Goal: Task Accomplishment & Management: Manage account settings

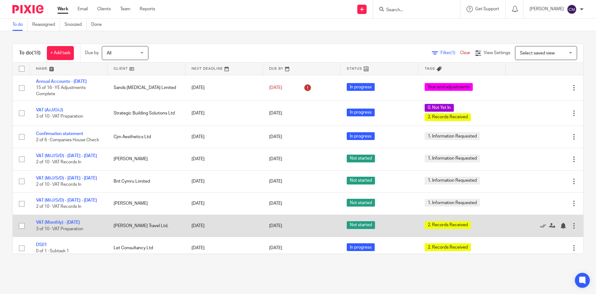
scroll to position [124, 0]
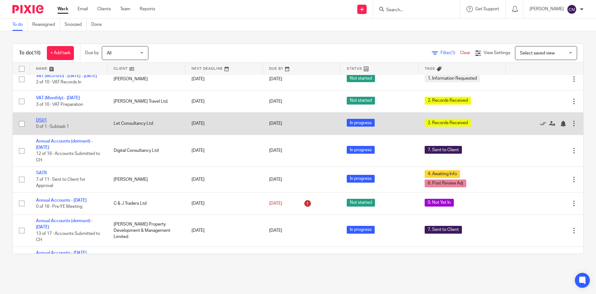
click at [44, 122] on link "DS01" at bounding box center [41, 120] width 11 height 4
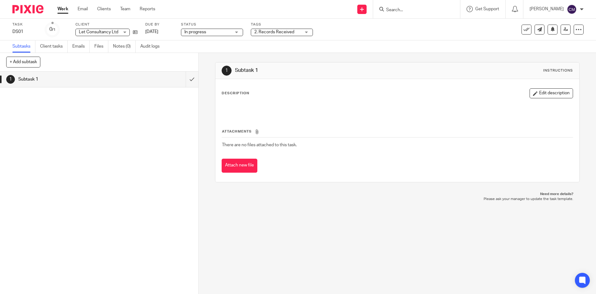
click at [297, 34] on span "2. Records Received" at bounding box center [277, 32] width 47 height 7
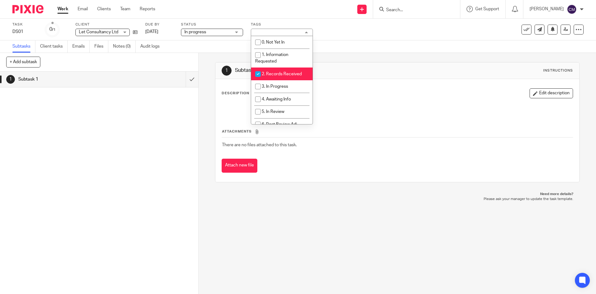
click at [290, 75] on span "2. Records Received" at bounding box center [282, 74] width 40 height 4
checkbox input "false"
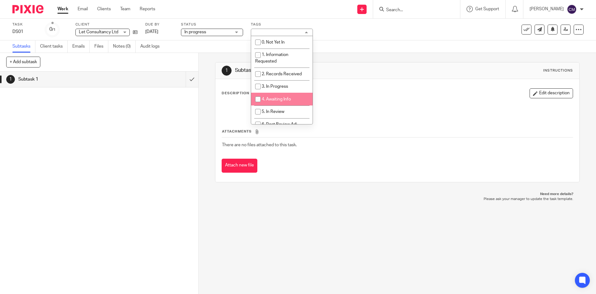
click at [286, 95] on li "4. Awaiting Info" at bounding box center [282, 99] width 62 height 13
checkbox input "true"
click at [401, 32] on div "Task DS01 Save DS01 0 /1 Client Let Consultancy Ltd Let Consultancy Ltd No clie…" at bounding box center [250, 29] width 476 height 15
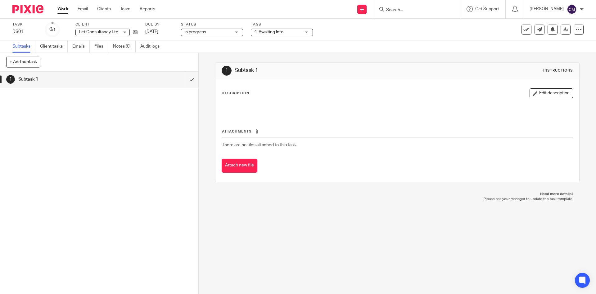
click at [63, 10] on link "Work" at bounding box center [62, 9] width 11 height 6
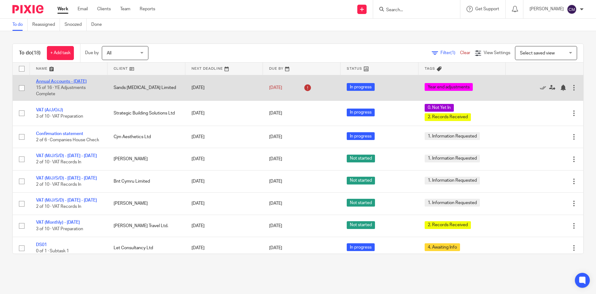
click at [69, 81] on link "Annual Accounts - [DATE]" at bounding box center [61, 81] width 51 height 4
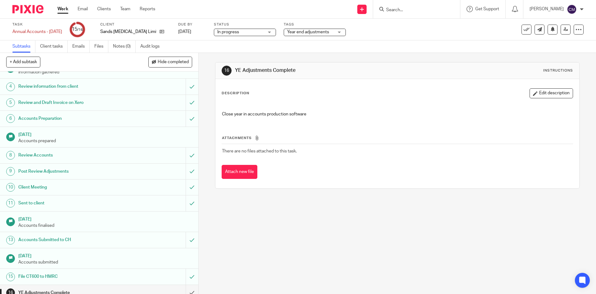
scroll to position [52, 0]
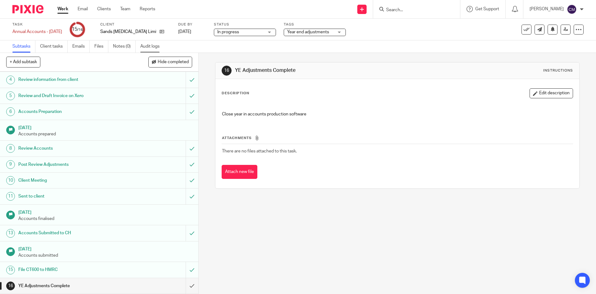
click at [151, 48] on link "Audit logs" at bounding box center [152, 46] width 24 height 12
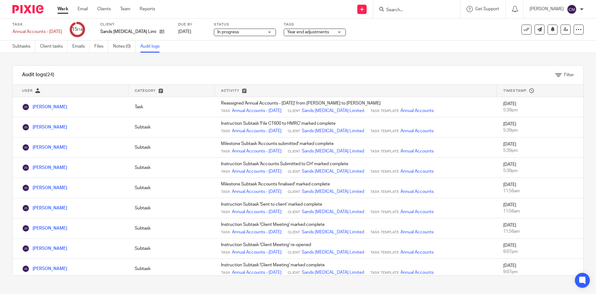
click at [60, 10] on link "Work" at bounding box center [62, 9] width 11 height 6
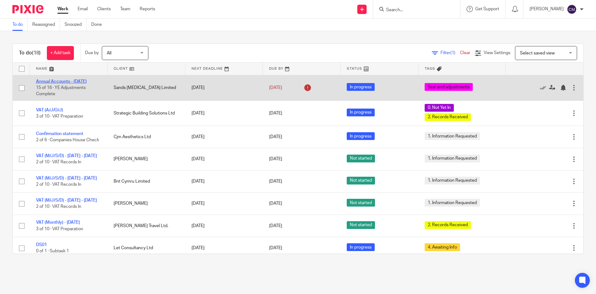
click at [64, 83] on link "Annual Accounts - March 2025" at bounding box center [61, 81] width 51 height 4
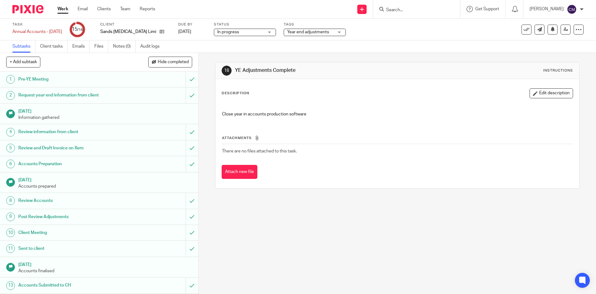
click at [322, 34] on span "Year end adjustments" at bounding box center [310, 32] width 47 height 7
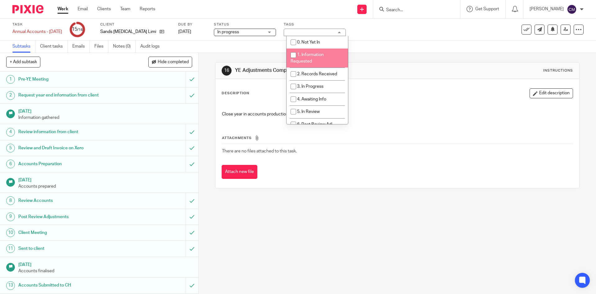
scroll to position [107, 0]
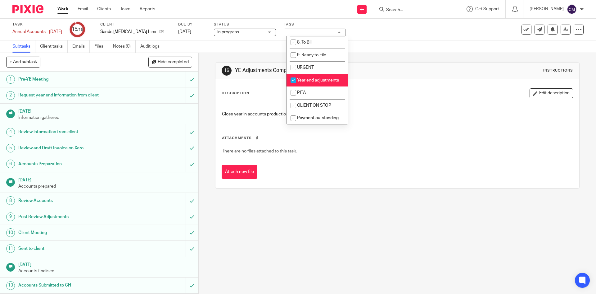
click at [309, 79] on span "Year end adjustments" at bounding box center [318, 80] width 42 height 4
checkbox input "false"
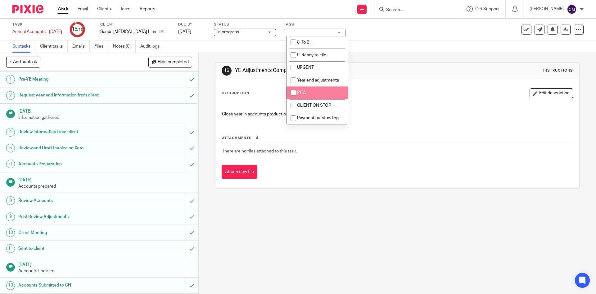
scroll to position [52, 0]
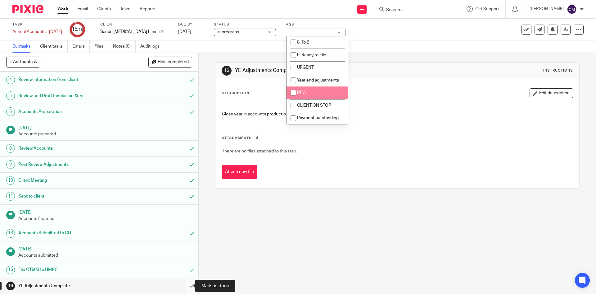
click at [185, 283] on input "submit" at bounding box center [99, 286] width 199 height 16
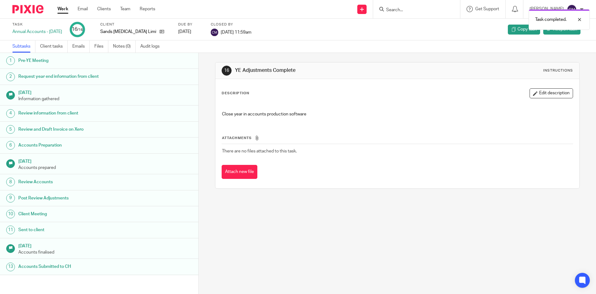
click at [67, 7] on link "Work" at bounding box center [62, 9] width 11 height 6
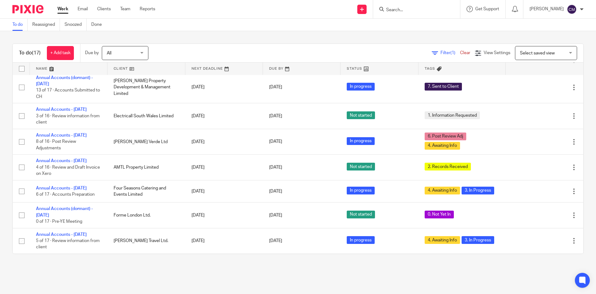
scroll to position [258, 0]
click at [403, 6] on form at bounding box center [419, 9] width 66 height 8
click at [408, 8] on input "Search" at bounding box center [414, 10] width 56 height 6
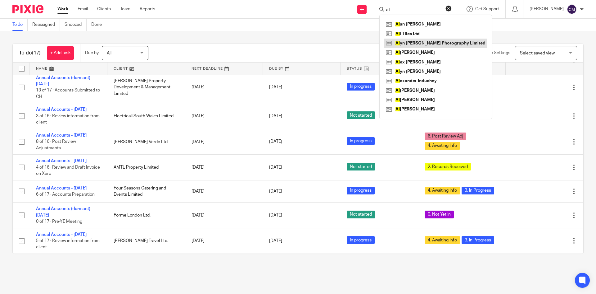
type input "al"
click at [423, 44] on link at bounding box center [436, 43] width 103 height 9
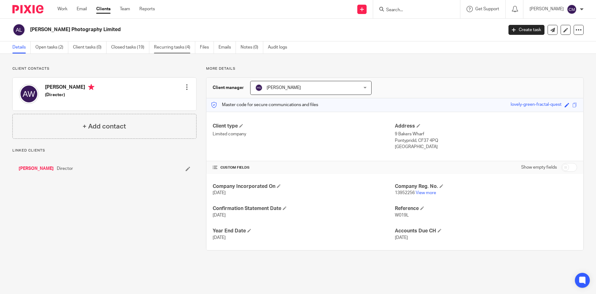
click at [179, 48] on link "Recurring tasks (4)" at bounding box center [174, 47] width 41 height 12
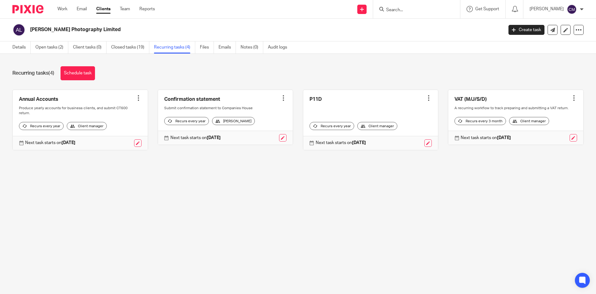
click at [249, 98] on link at bounding box center [225, 117] width 135 height 55
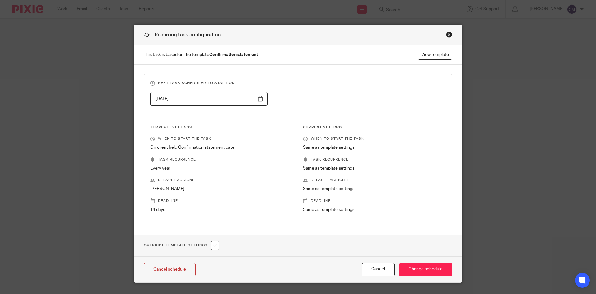
click at [449, 33] on div "Close this dialog window" at bounding box center [449, 34] width 6 height 6
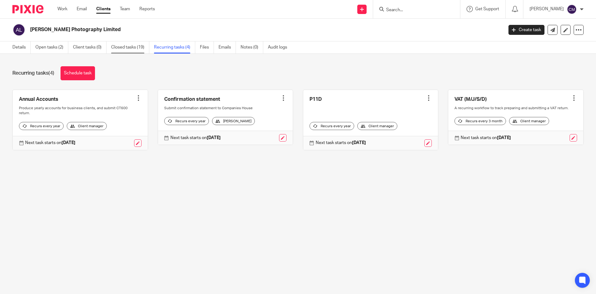
click at [123, 45] on link "Closed tasks (19)" at bounding box center [130, 47] width 38 height 12
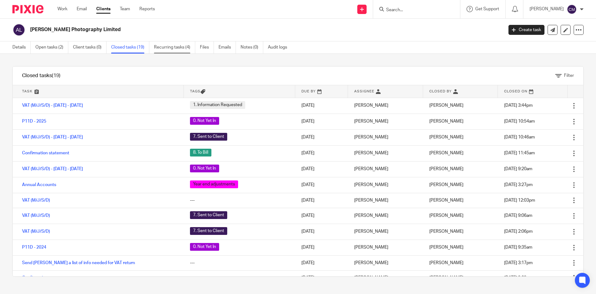
click at [164, 47] on link "Recurring tasks (4)" at bounding box center [174, 47] width 41 height 12
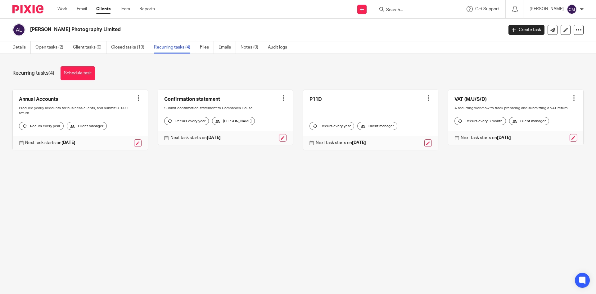
click at [242, 109] on link at bounding box center [225, 117] width 135 height 55
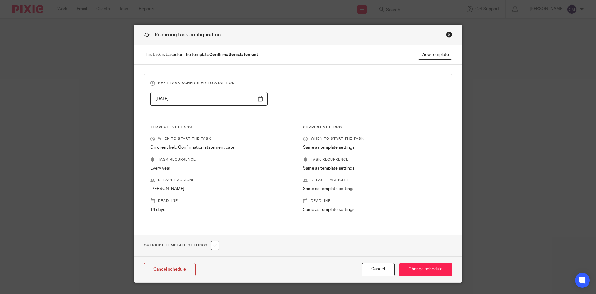
click at [449, 34] on div "Close this dialog window" at bounding box center [449, 34] width 6 height 6
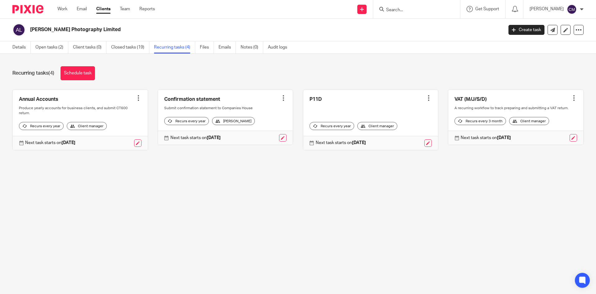
click at [279, 101] on link at bounding box center [225, 117] width 135 height 55
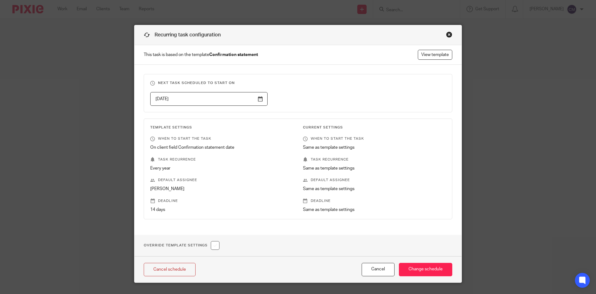
click at [450, 33] on div "Close this dialog window" at bounding box center [449, 34] width 6 height 6
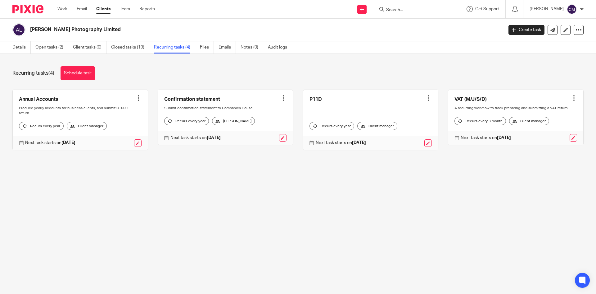
click at [254, 103] on link at bounding box center [225, 117] width 135 height 55
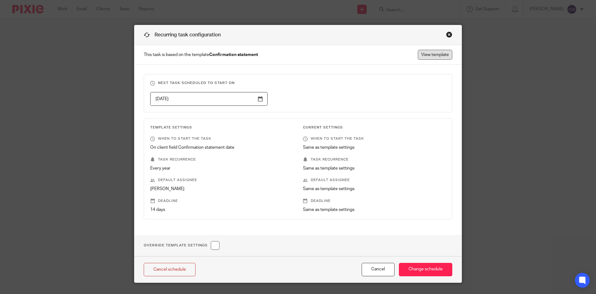
click at [444, 55] on link "View template" at bounding box center [435, 55] width 34 height 10
click at [450, 34] on div "Close this dialog window" at bounding box center [449, 34] width 6 height 6
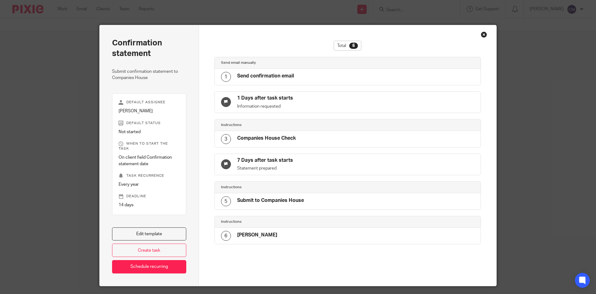
click at [481, 35] on div "Close this dialog window" at bounding box center [484, 34] width 6 height 6
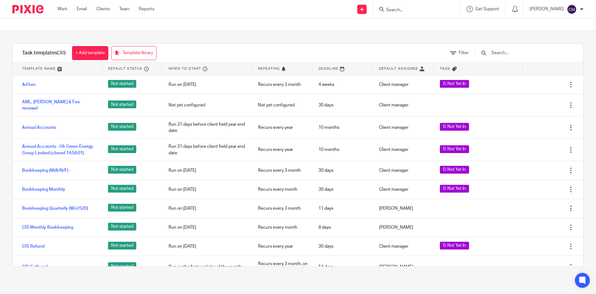
click at [420, 11] on input "Search" at bounding box center [414, 10] width 56 height 6
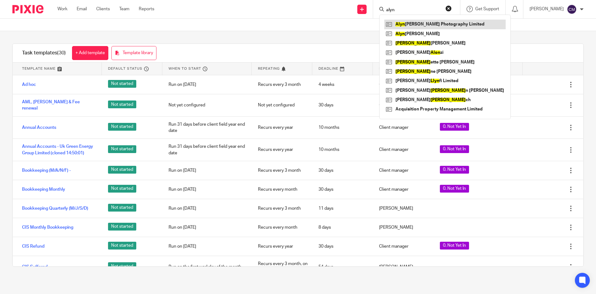
type input "alyn"
click at [431, 23] on link at bounding box center [445, 24] width 121 height 9
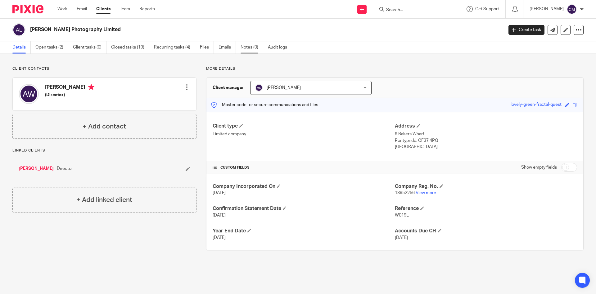
click at [247, 47] on link "Notes (0)" at bounding box center [252, 47] width 23 height 12
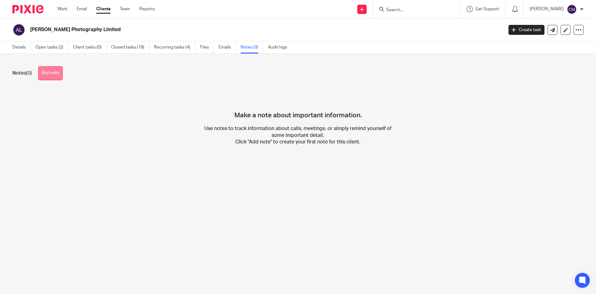
click at [55, 71] on button "Add note" at bounding box center [50, 73] width 25 height 14
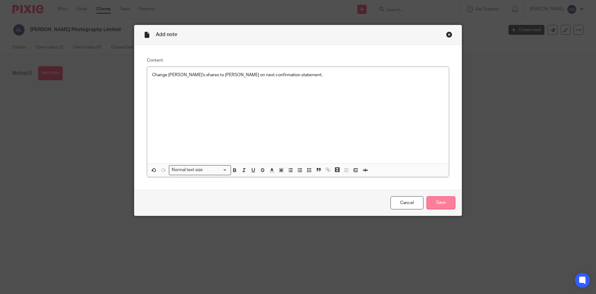
click at [437, 204] on input "Save" at bounding box center [441, 202] width 29 height 13
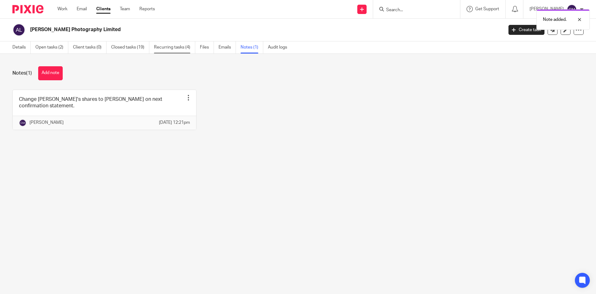
click at [175, 44] on link "Recurring tasks (4)" at bounding box center [174, 47] width 41 height 12
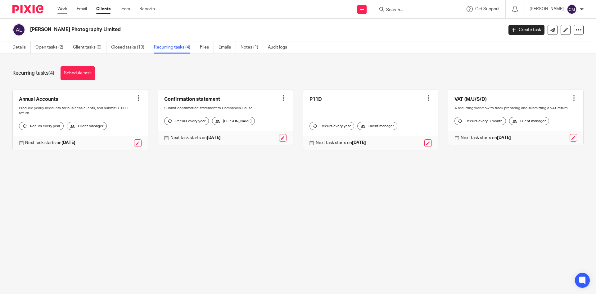
click at [66, 8] on link "Work" at bounding box center [62, 9] width 10 height 6
